Goal: Obtain resource: Obtain resource

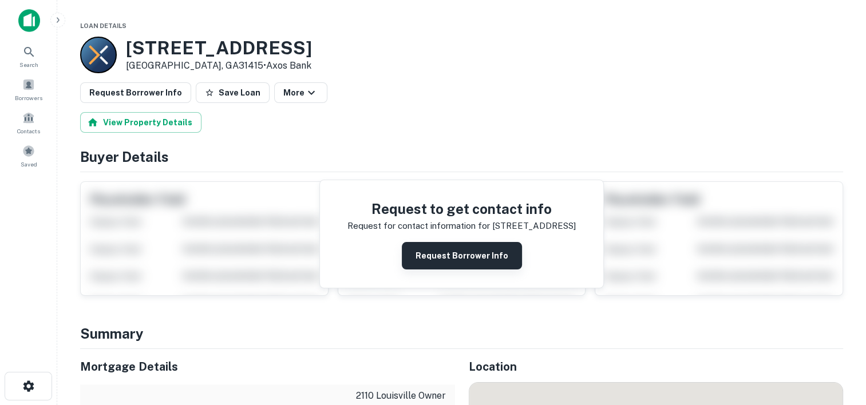
click at [447, 259] on button "Request Borrower Info" at bounding box center [462, 255] width 120 height 27
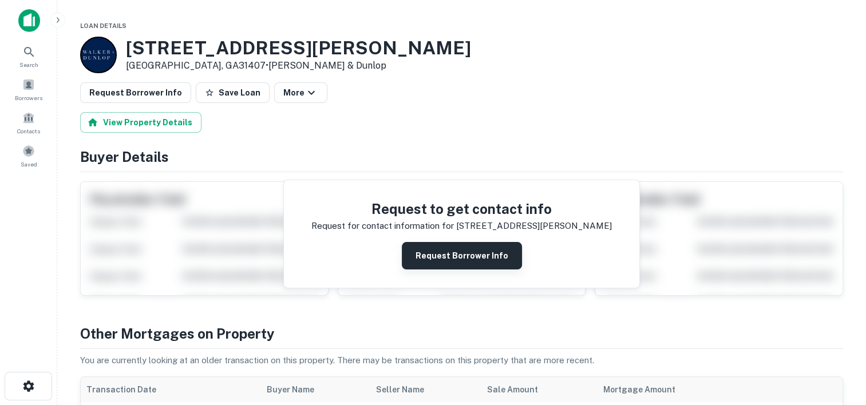
click at [436, 247] on button "Request Borrower Info" at bounding box center [462, 255] width 120 height 27
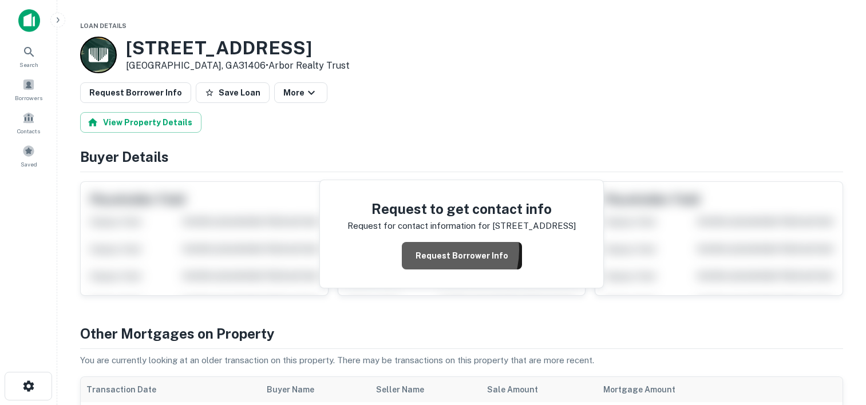
click at [433, 250] on button "Request Borrower Info" at bounding box center [462, 255] width 120 height 27
